Goal: Information Seeking & Learning: Learn about a topic

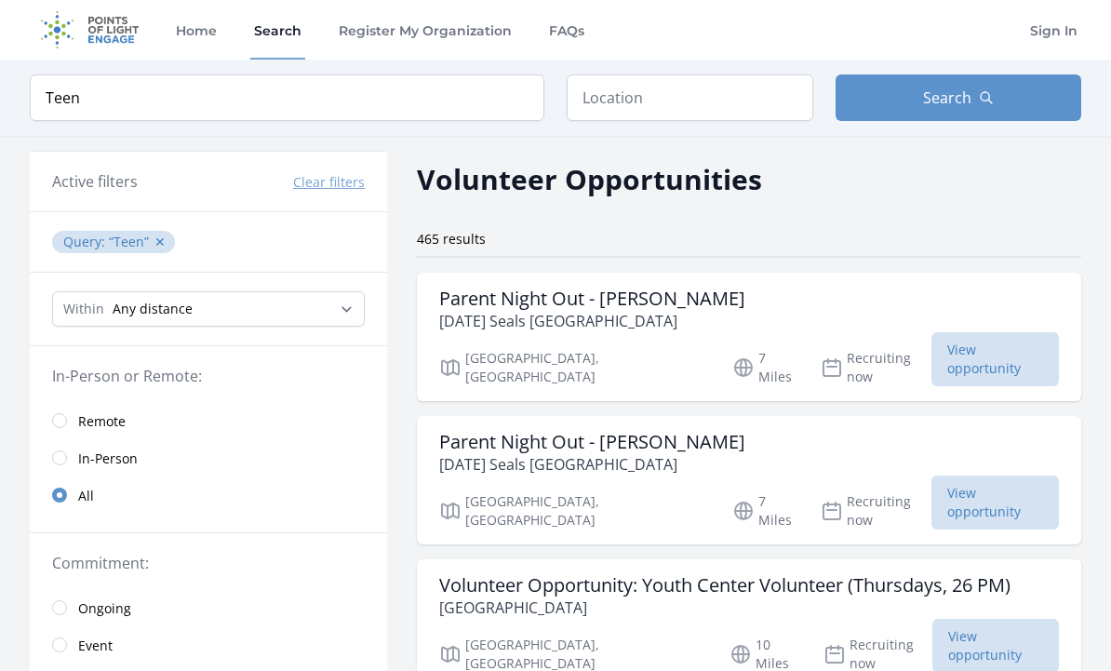
scroll to position [10, 0]
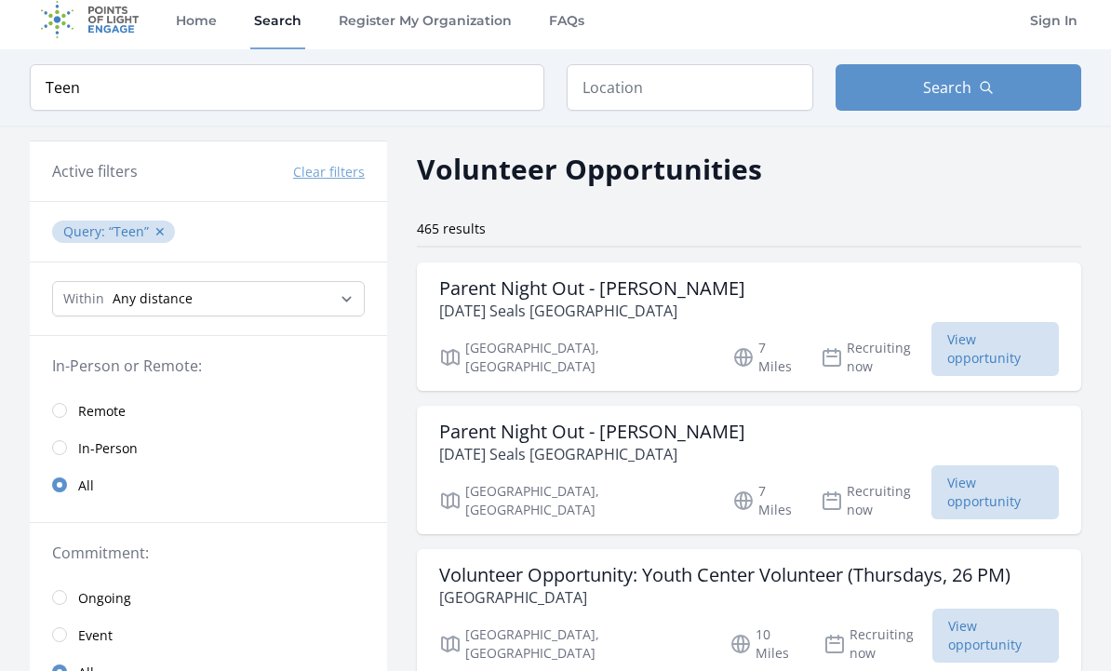
click at [60, 447] on input "radio" at bounding box center [59, 447] width 15 height 15
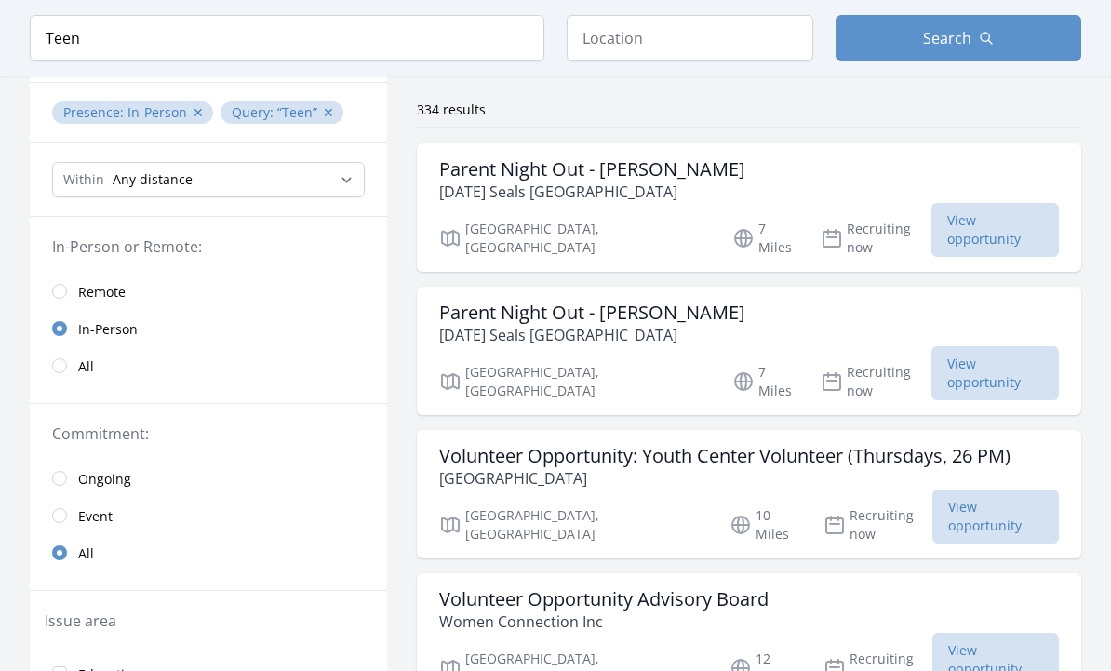
click at [60, 359] on input "radio" at bounding box center [59, 366] width 15 height 15
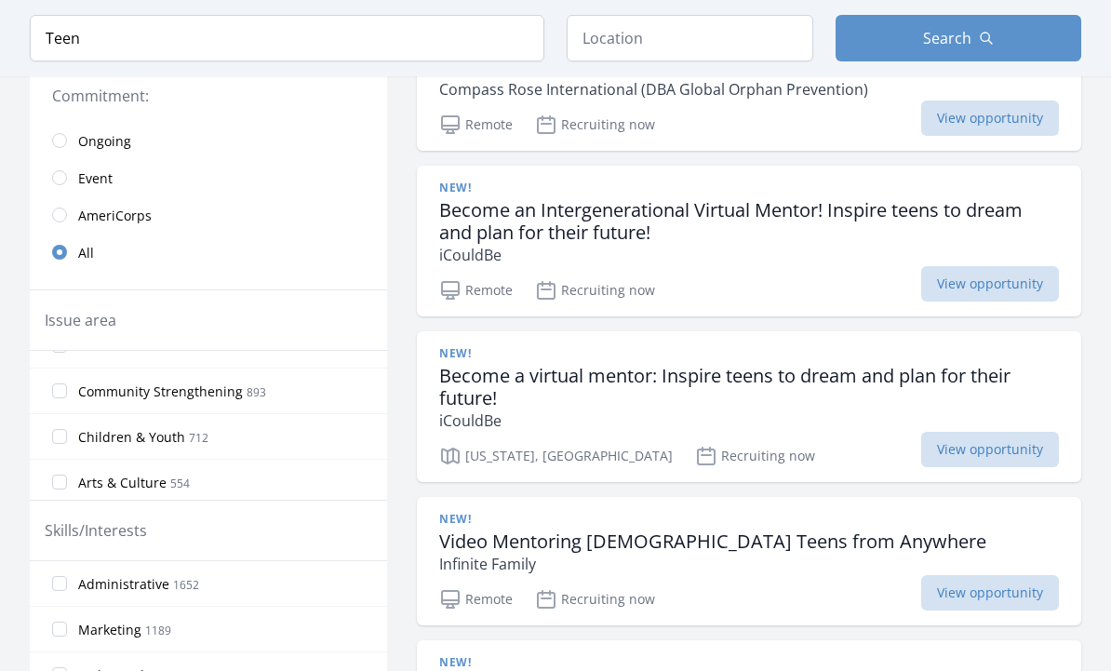
scroll to position [76, 0]
click at [62, 382] on input "Community Strengthening 893" at bounding box center [59, 389] width 15 height 15
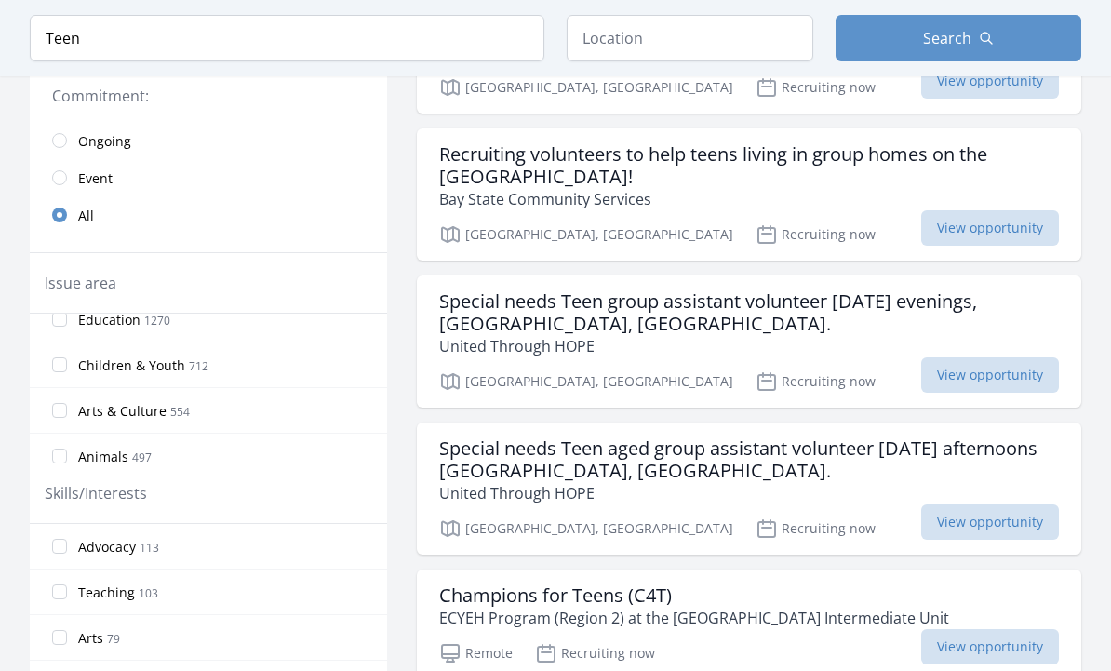
scroll to position [114, 0]
click at [60, 394] on label "Arts & Culture 554" at bounding box center [208, 404] width 357 height 37
click at [60, 397] on input "Arts & Culture 554" at bounding box center [59, 404] width 15 height 15
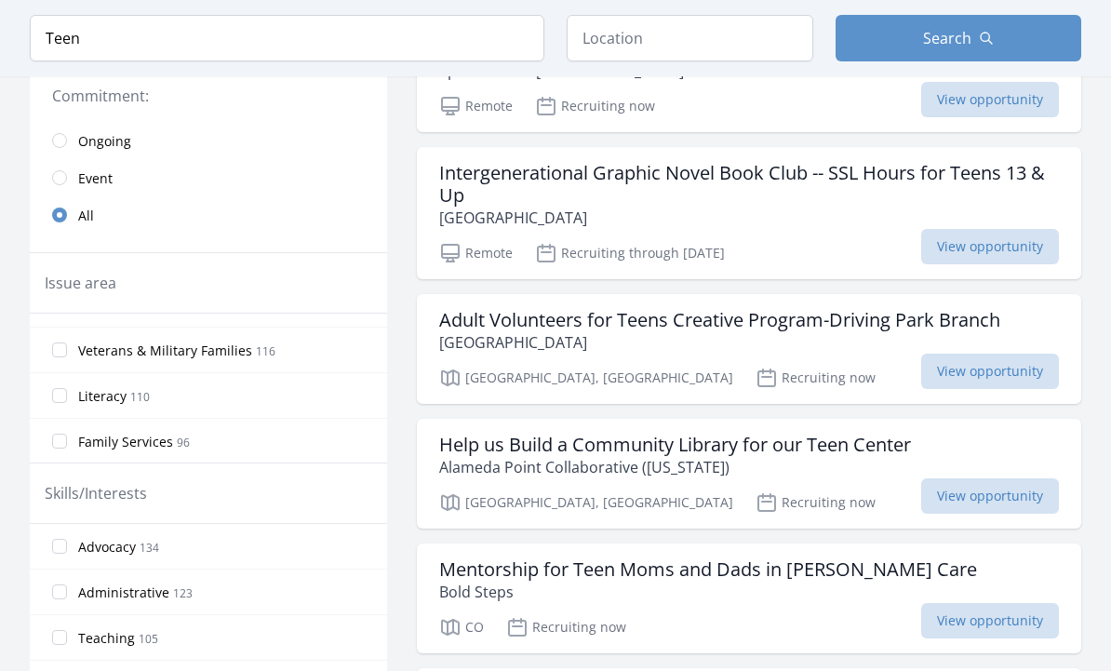
scroll to position [674, 0]
click at [65, 345] on input "Literacy 110" at bounding box center [59, 346] width 15 height 15
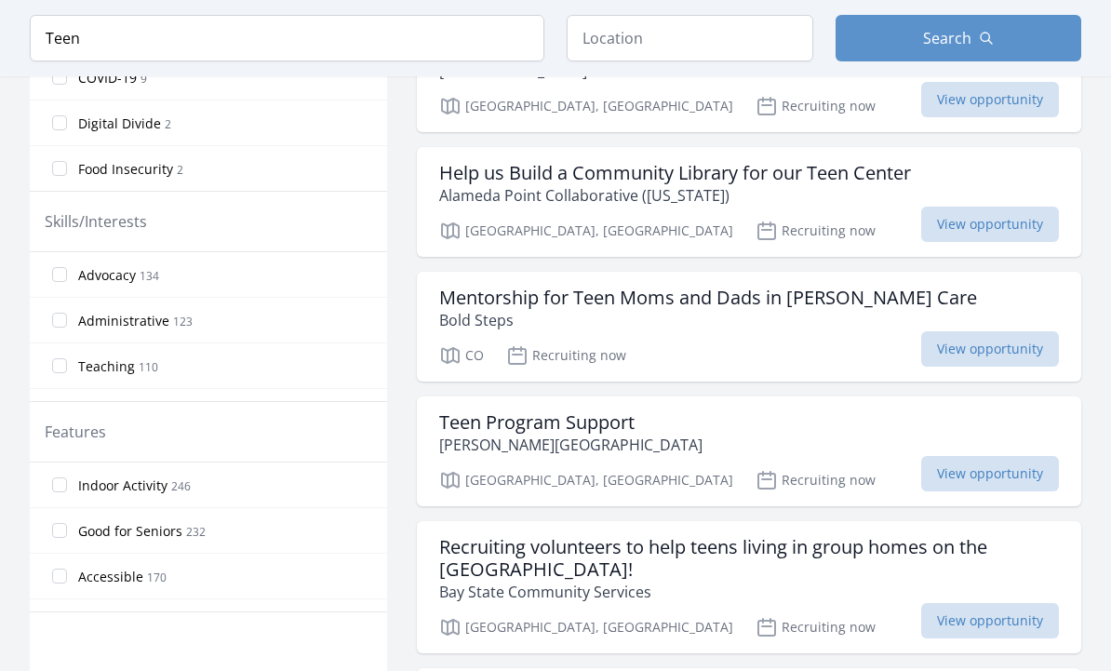
scroll to position [47, 0]
click at [60, 317] on input "Teaching 110" at bounding box center [59, 319] width 15 height 15
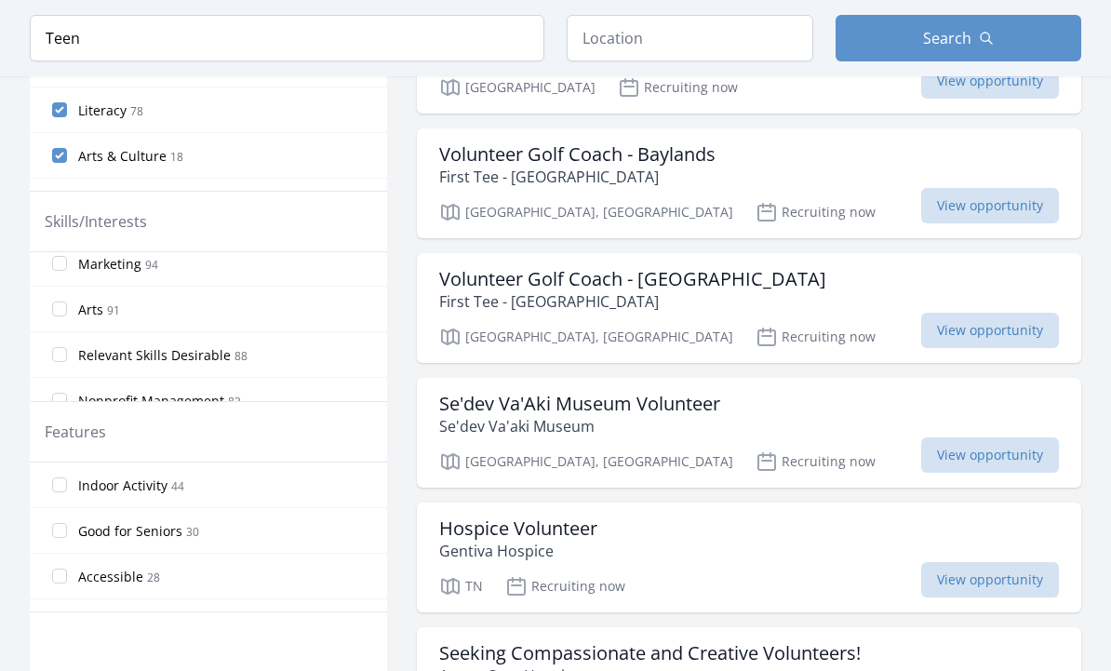
scroll to position [149, 0]
click at [60, 308] on input "Arts 91" at bounding box center [59, 308] width 15 height 15
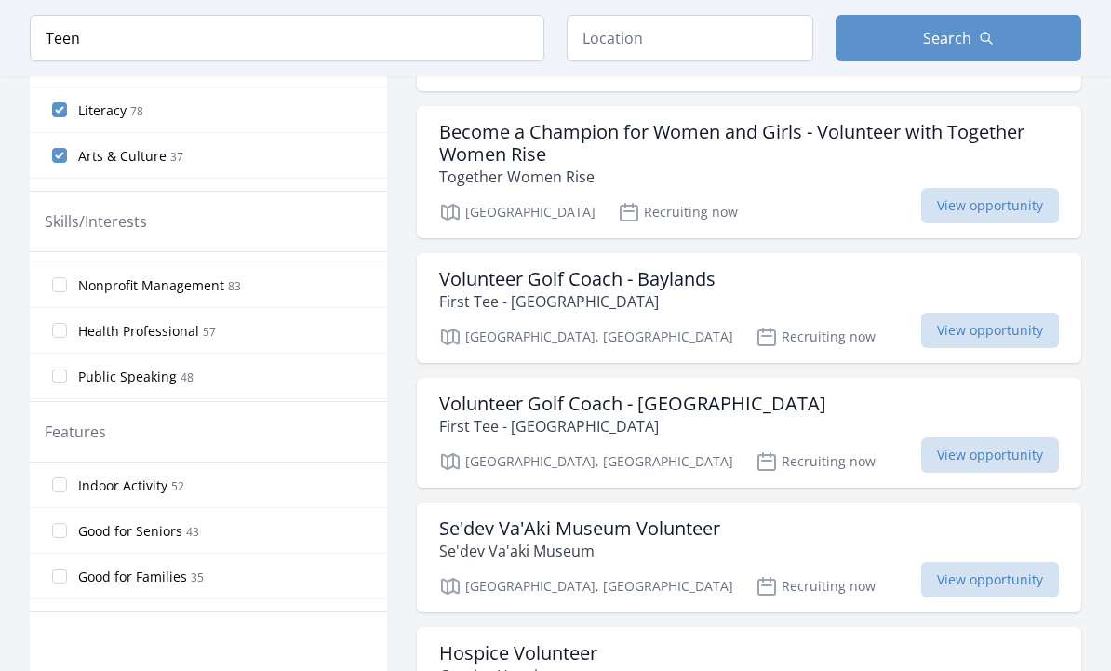
scroll to position [264, 0]
click at [58, 278] on input "Nonprofit Management 83" at bounding box center [59, 283] width 15 height 15
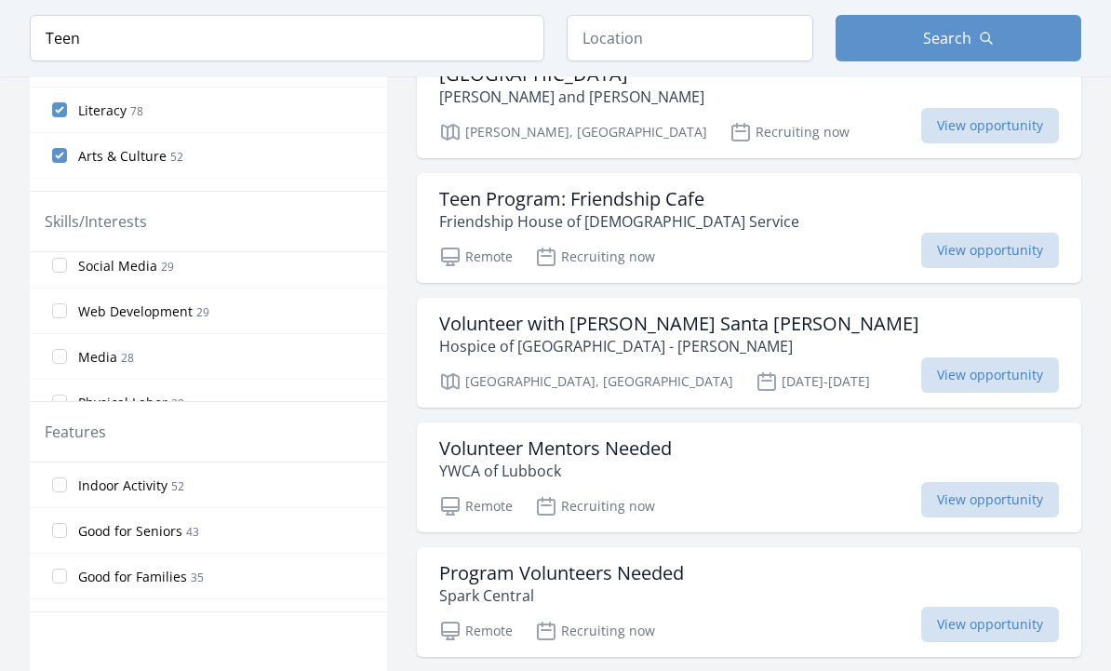
scroll to position [669, 0]
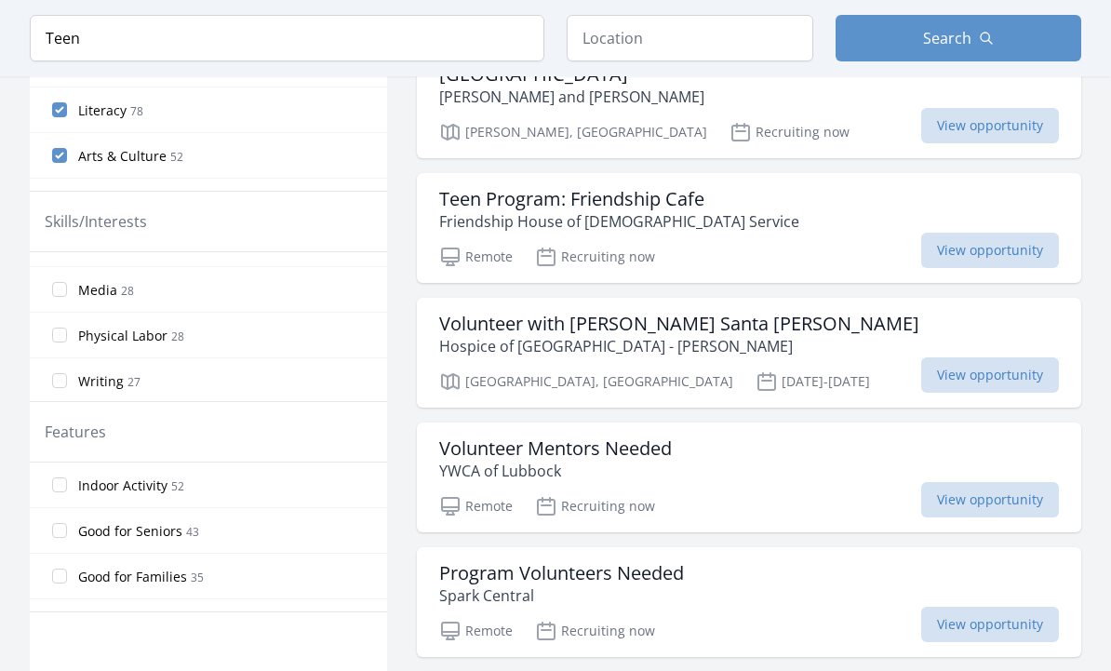
click at [60, 285] on input "Media 28" at bounding box center [59, 289] width 15 height 15
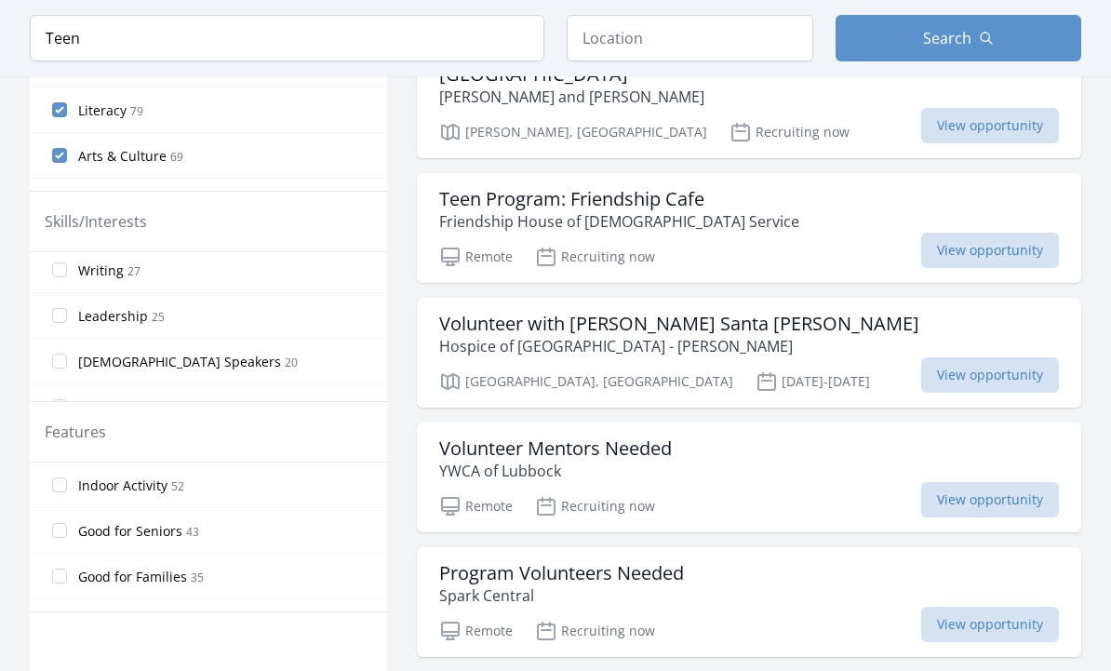
scroll to position [782, 0]
click at [59, 266] on input "Writing 27" at bounding box center [59, 268] width 15 height 15
click at [59, 315] on input "Design 12" at bounding box center [59, 319] width 15 height 15
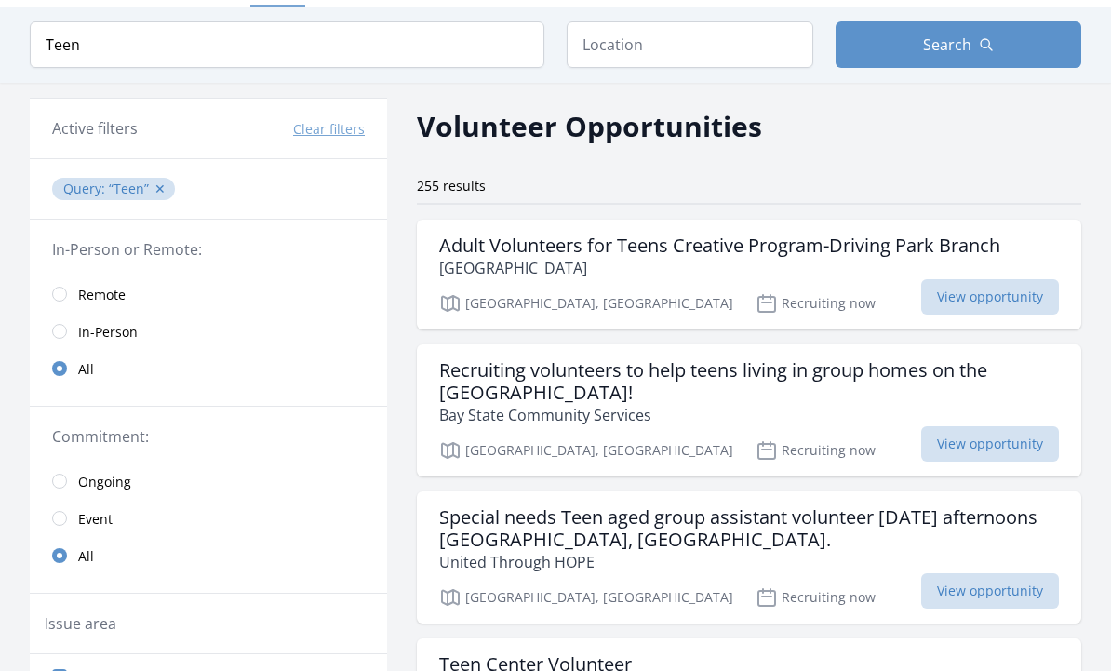
scroll to position [0, 0]
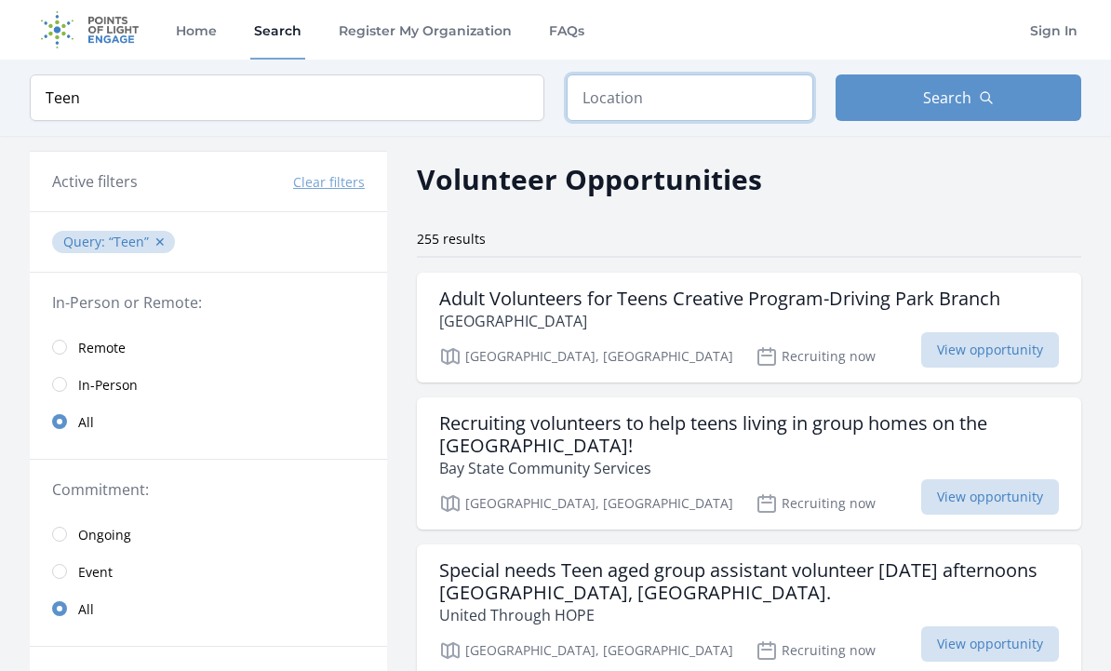
click at [721, 99] on input "text" at bounding box center [690, 97] width 247 height 47
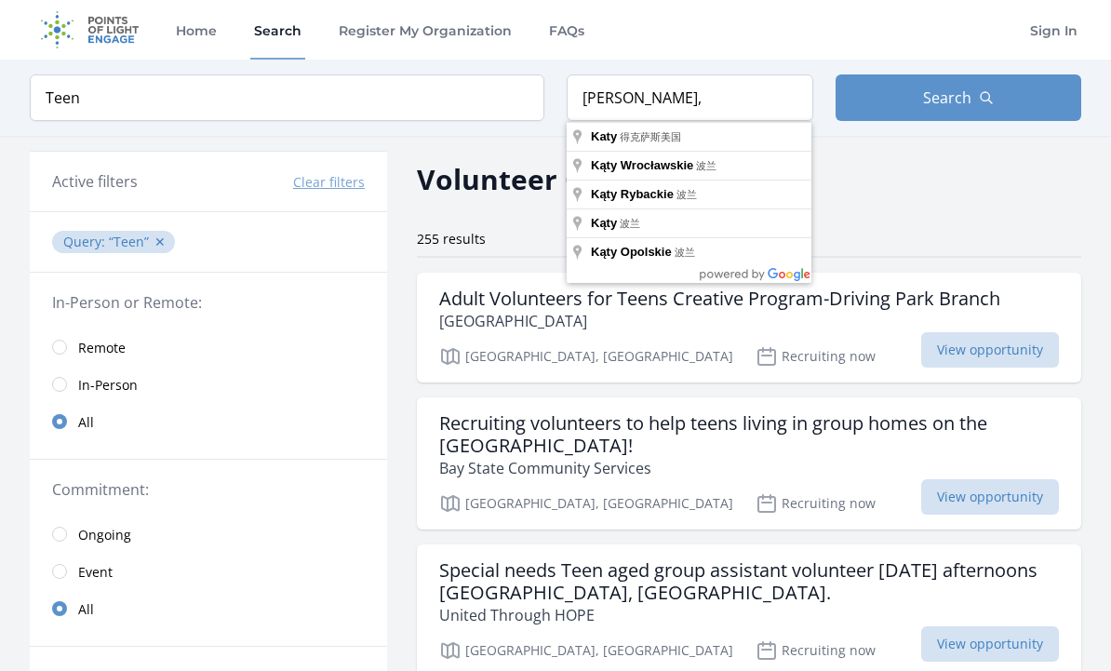
type input "Katy, 得克萨斯美国"
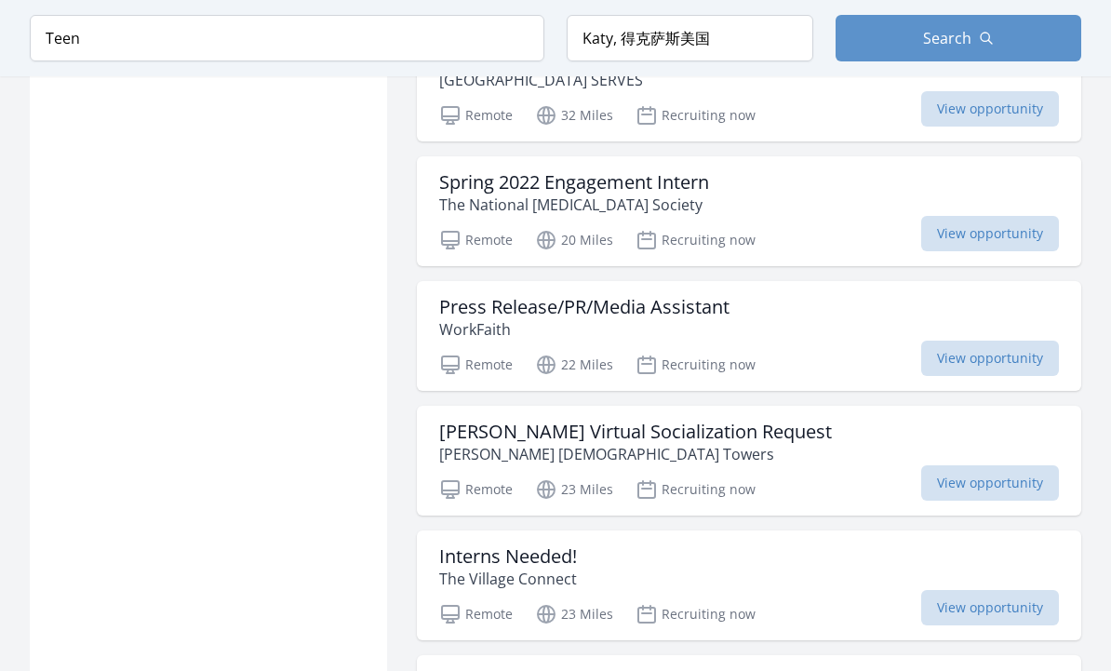
scroll to position [1502, 0]
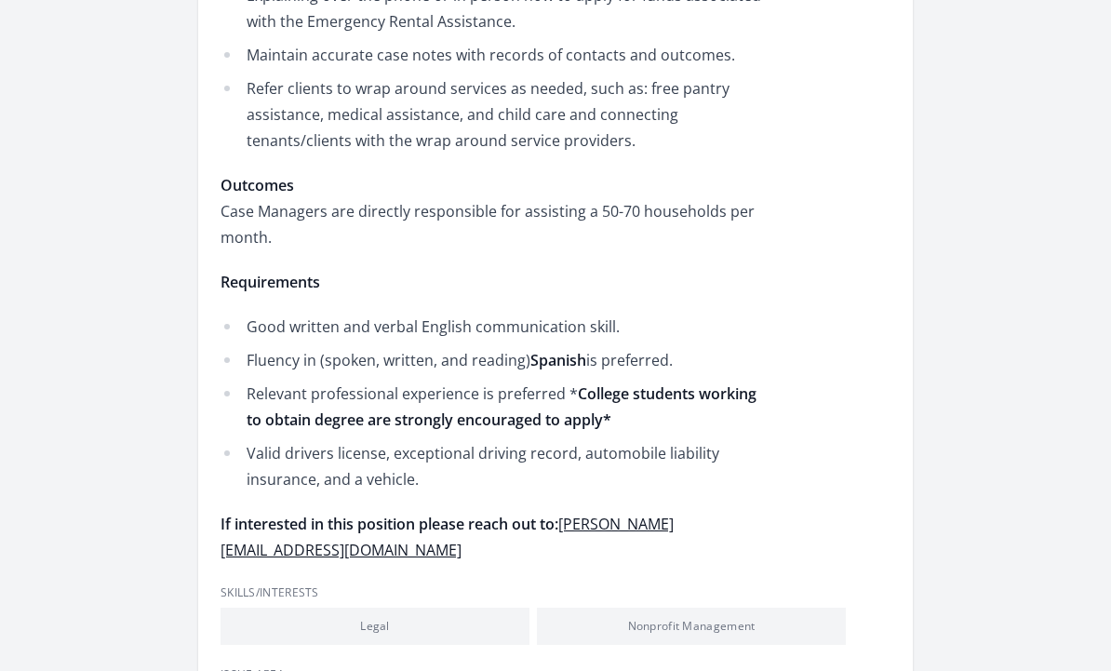
scroll to position [1025, 0]
